Goal: Information Seeking & Learning: Learn about a topic

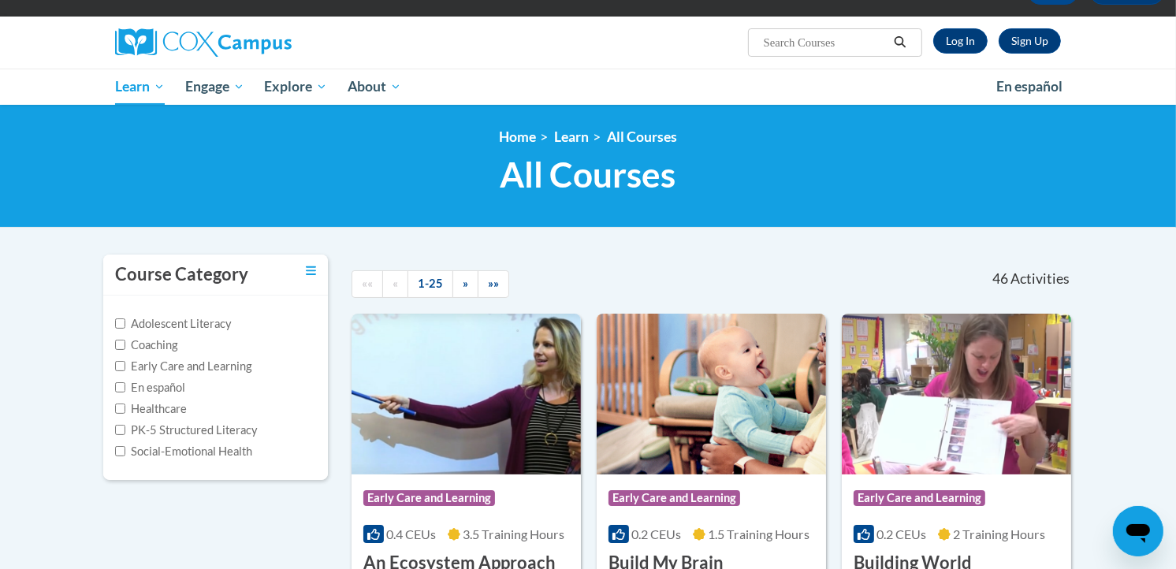
scroll to position [103, 0]
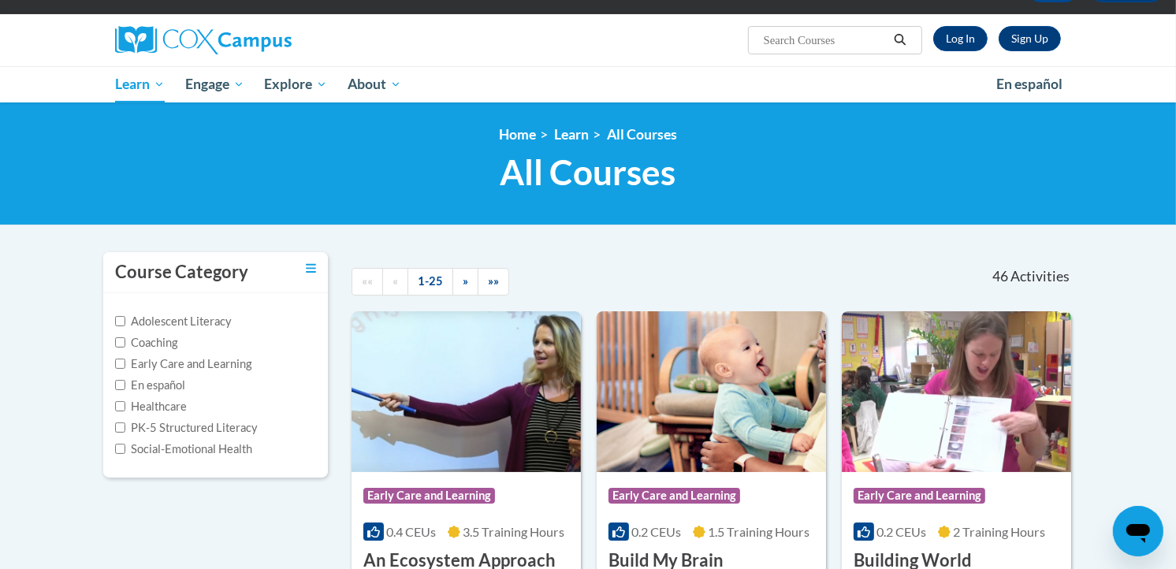
drag, startPoint x: 846, startPoint y: 27, endPoint x: 846, endPoint y: 36, distance: 9.5
click at [846, 36] on span "Search Search..." at bounding box center [835, 40] width 174 height 28
click at [846, 36] on input "Search..." at bounding box center [825, 40] width 126 height 19
type input "supporting comprehension"
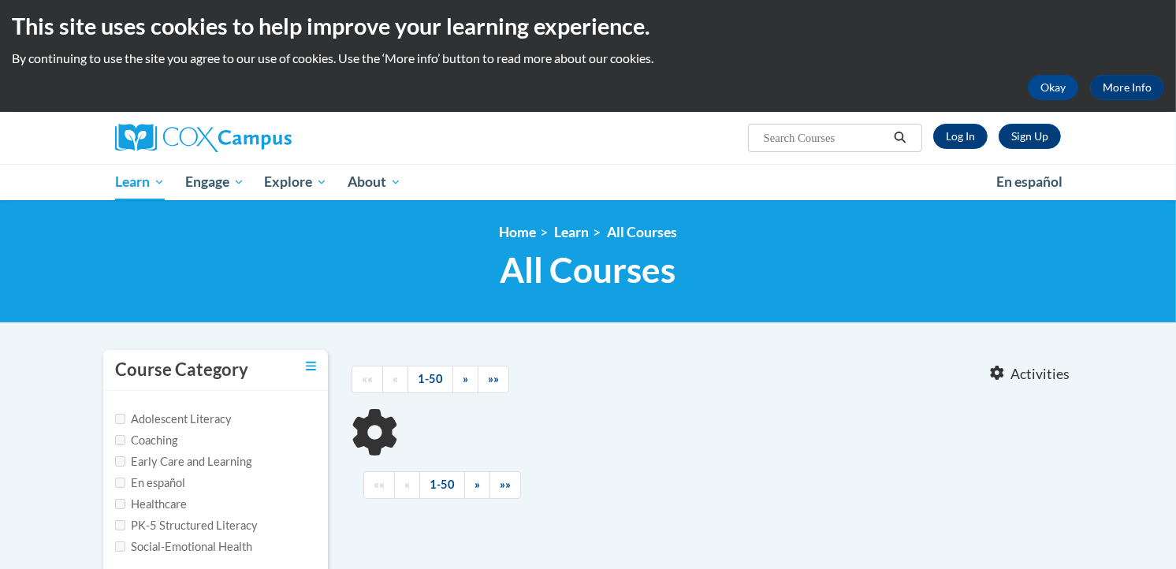
type input "supporting comprehension"
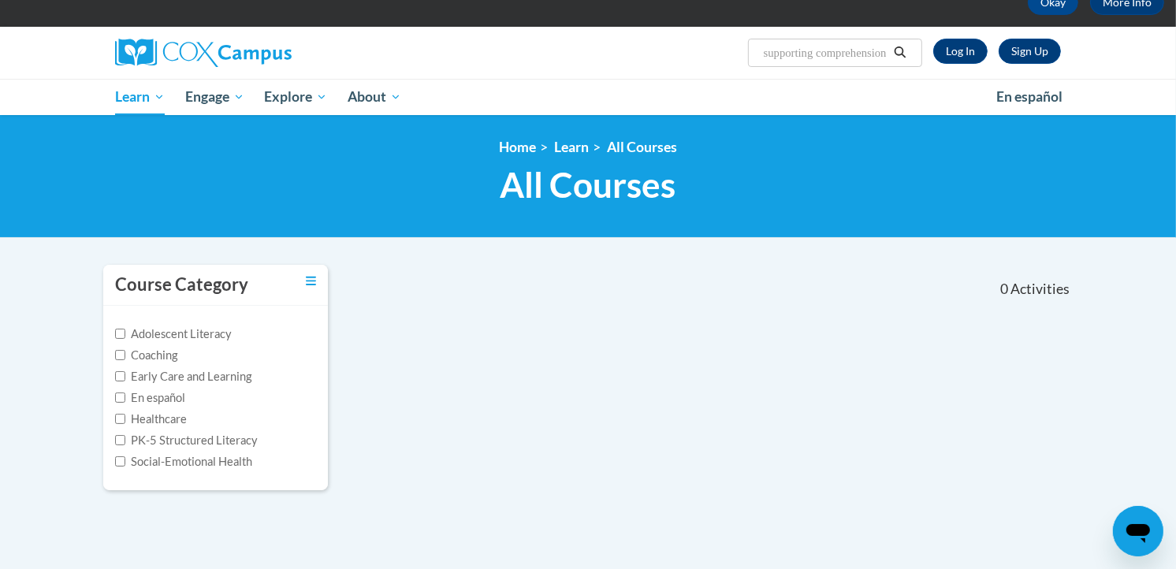
scroll to position [90, 0]
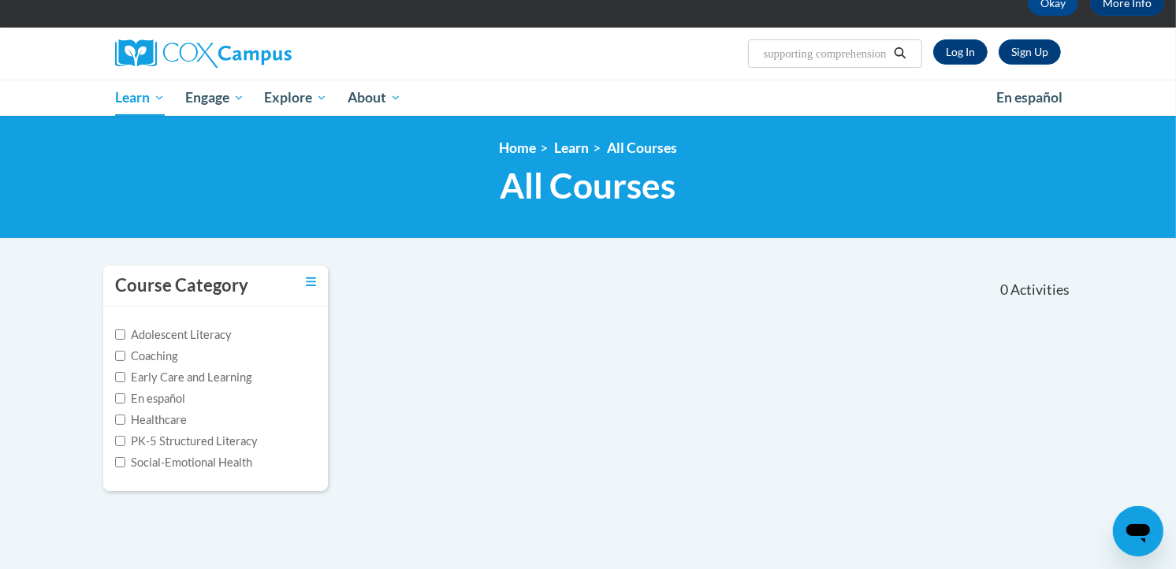
click at [171, 328] on label "Adolescent Literacy" at bounding box center [173, 334] width 117 height 17
click at [125, 329] on input "Adolescent Literacy" at bounding box center [120, 334] width 10 height 10
checkbox input "true"
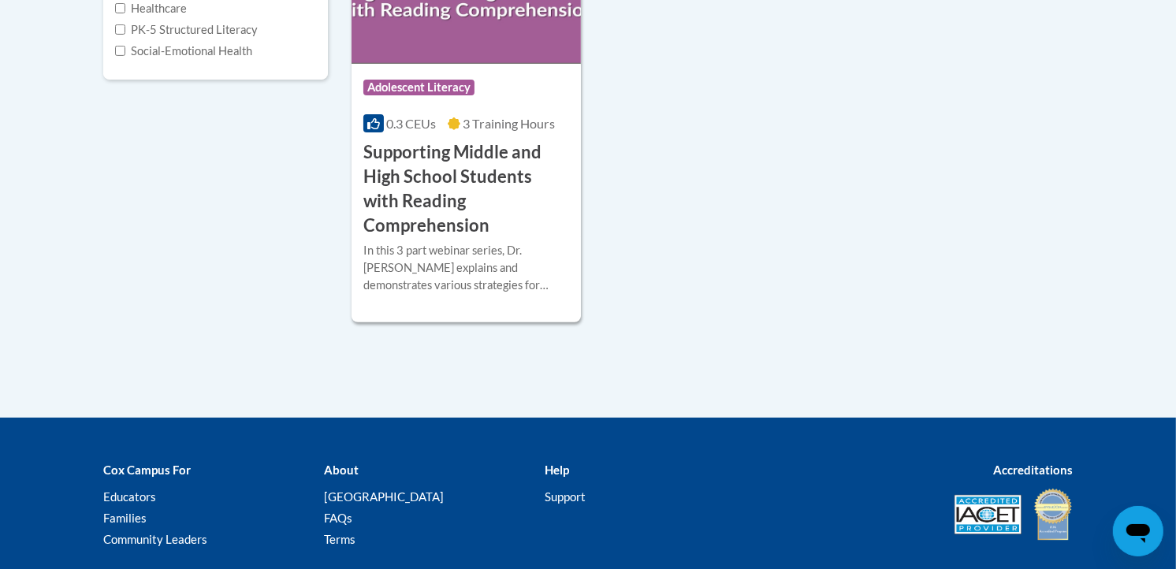
scroll to position [586, 0]
